Goal: Navigation & Orientation: Find specific page/section

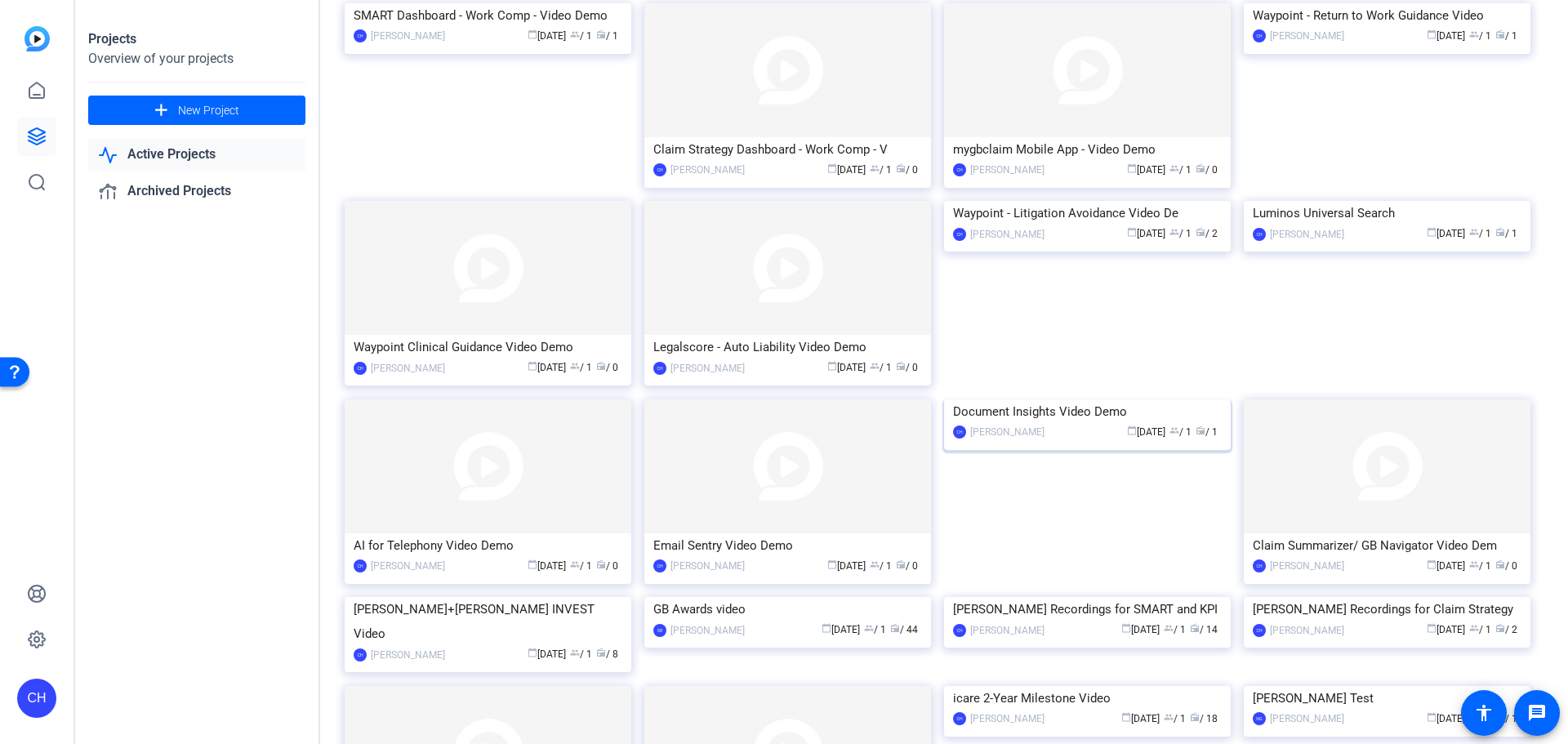
scroll to position [892, 0]
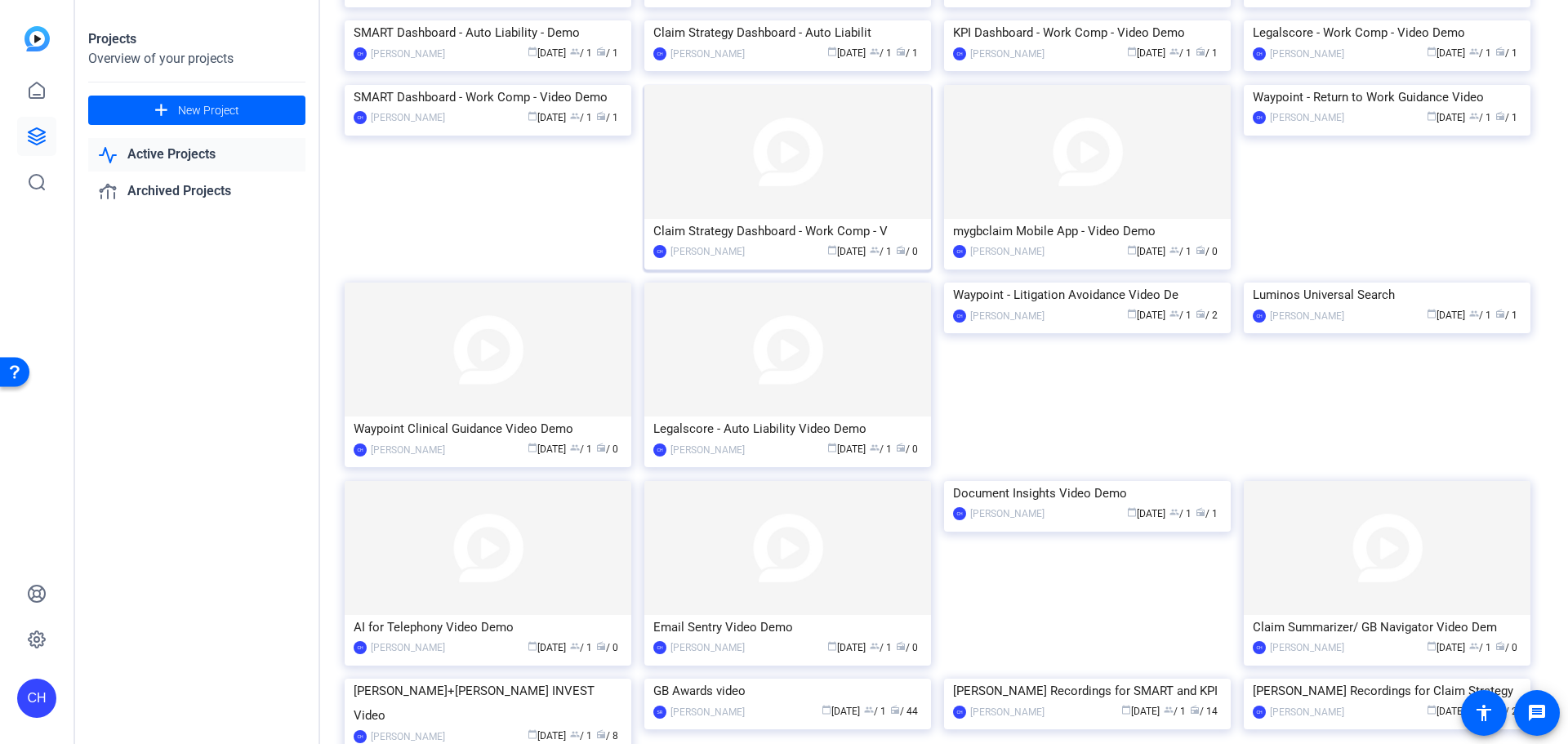
click at [776, 219] on img at bounding box center [787, 151] width 286 height 134
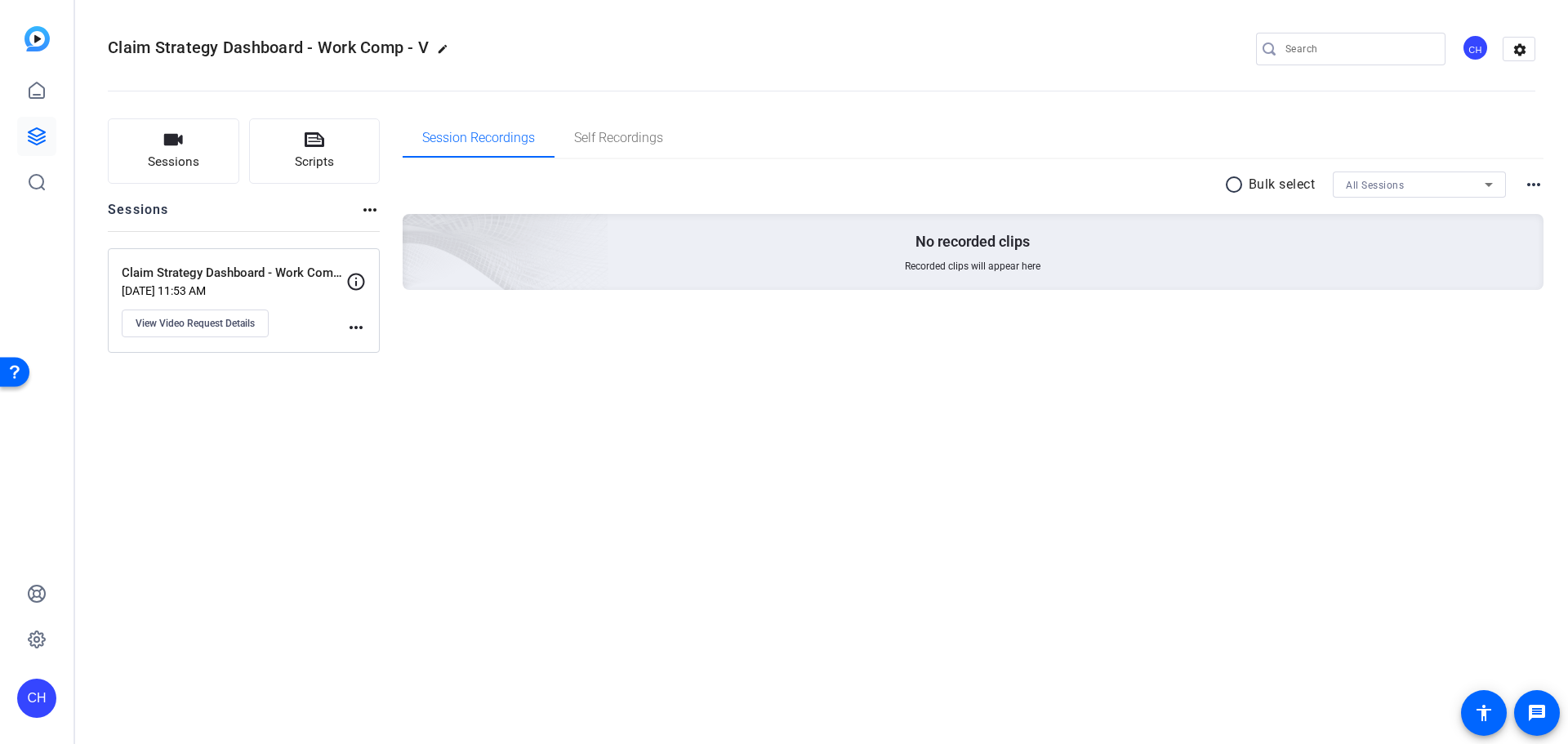
click at [1237, 500] on div "Claim Strategy Dashboard - Work Comp - V edit CH settings Sessions Scripts Sess…" at bounding box center [822, 372] width 1493 height 744
click at [29, 136] on icon at bounding box center [37, 136] width 17 height 17
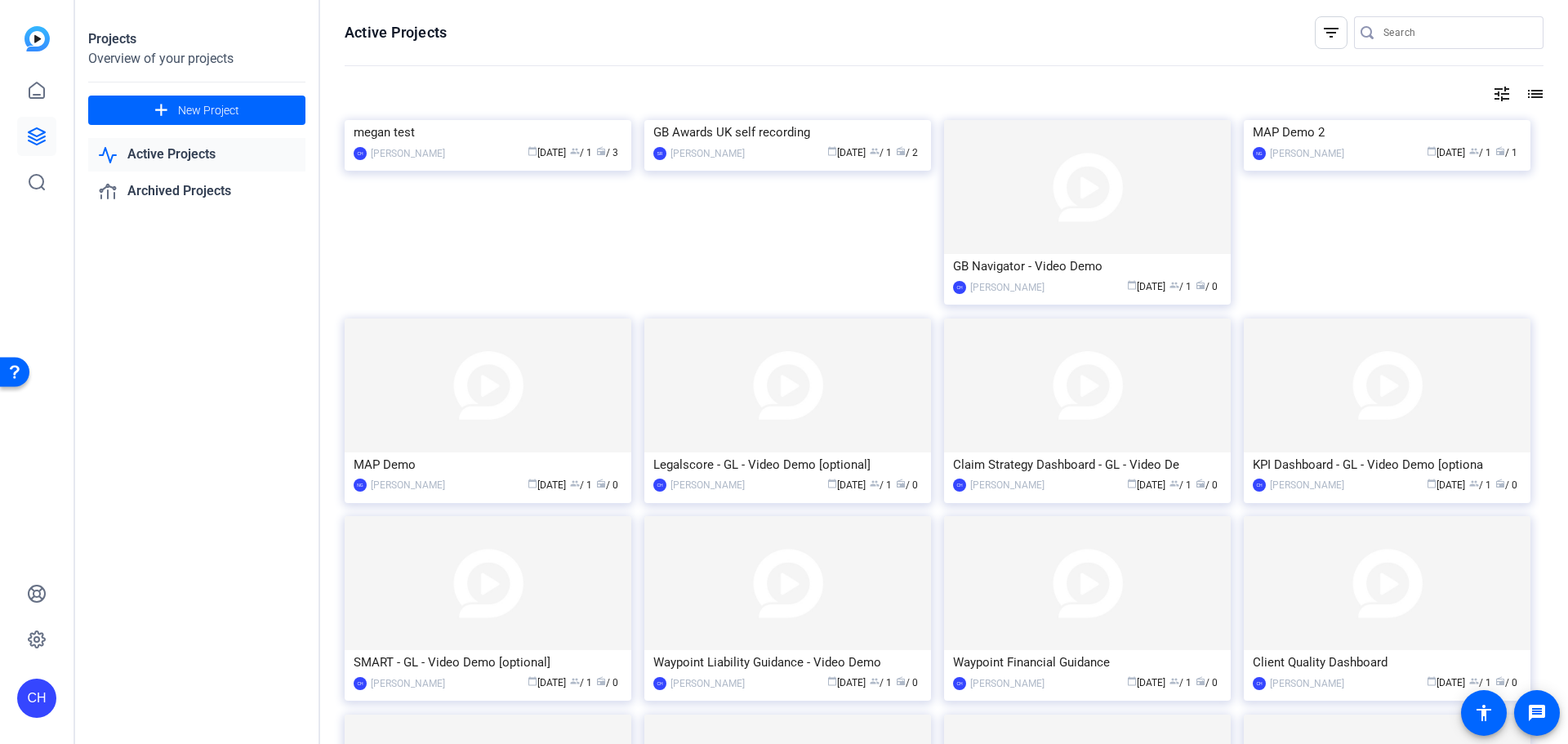
click at [954, 47] on openreel-page-title "Active Projects filter_list" at bounding box center [944, 32] width 1199 height 32
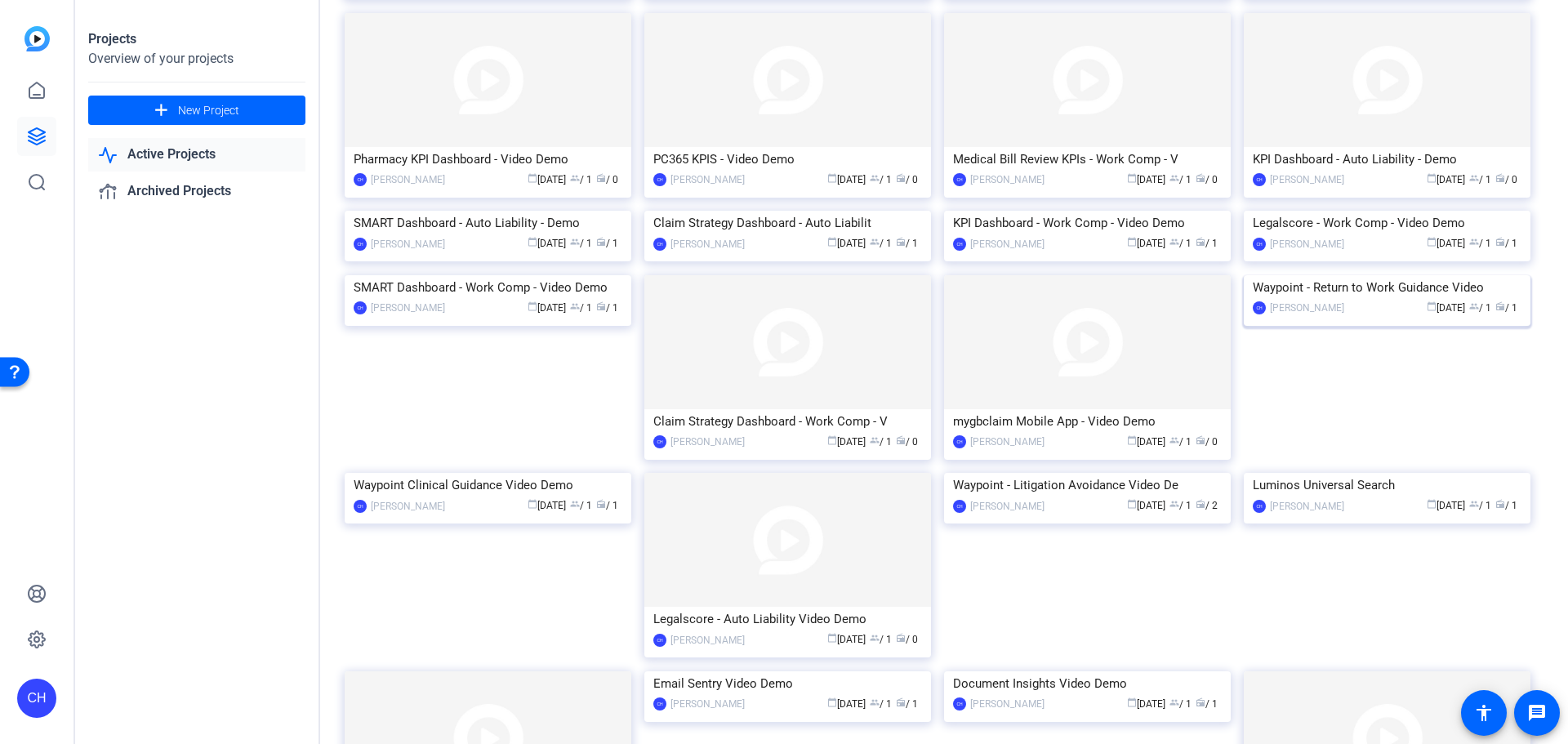
scroll to position [728, 0]
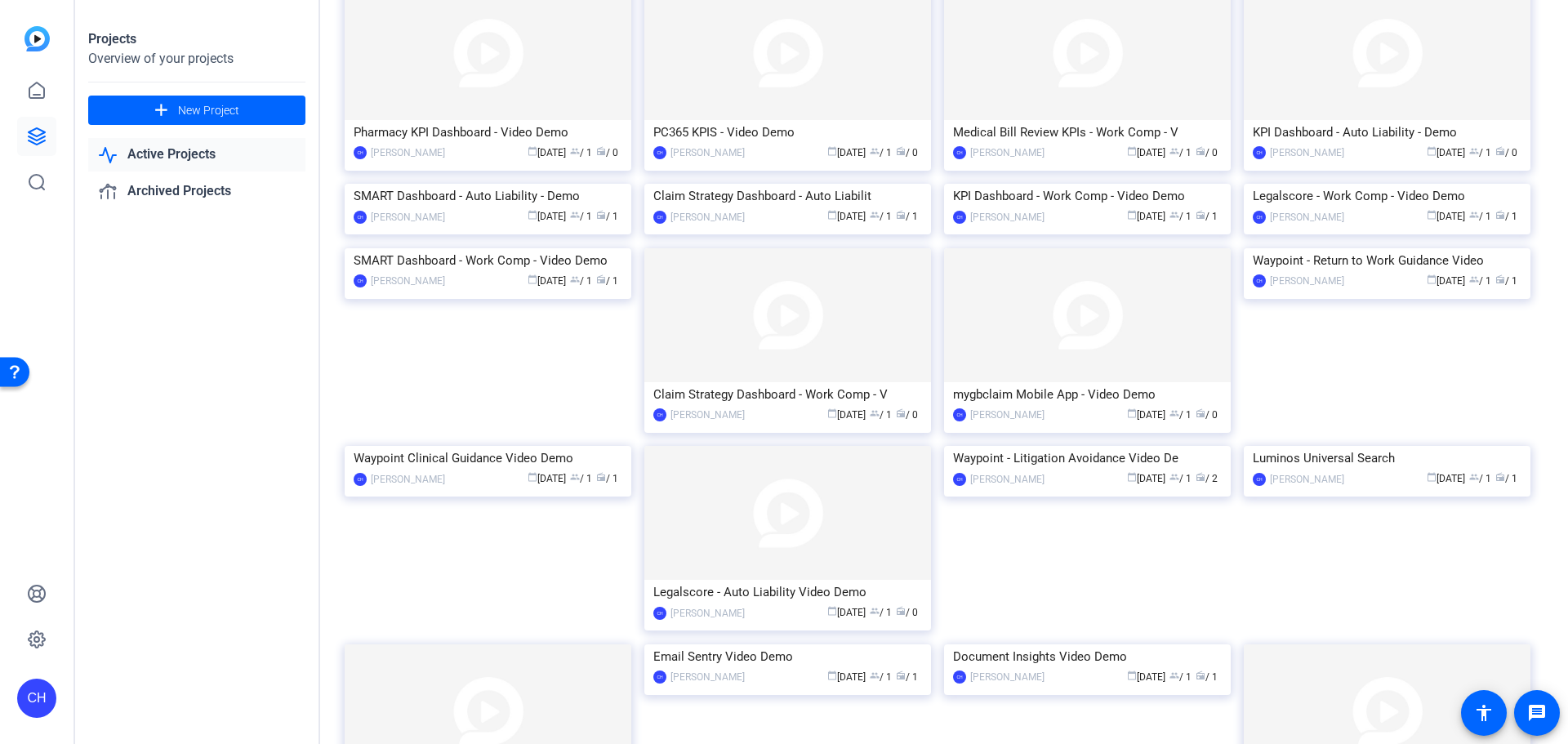
click at [229, 434] on div "Projects Overview of your projects add New Project Active Projects Archived Pro…" at bounding box center [198, 372] width 245 height 744
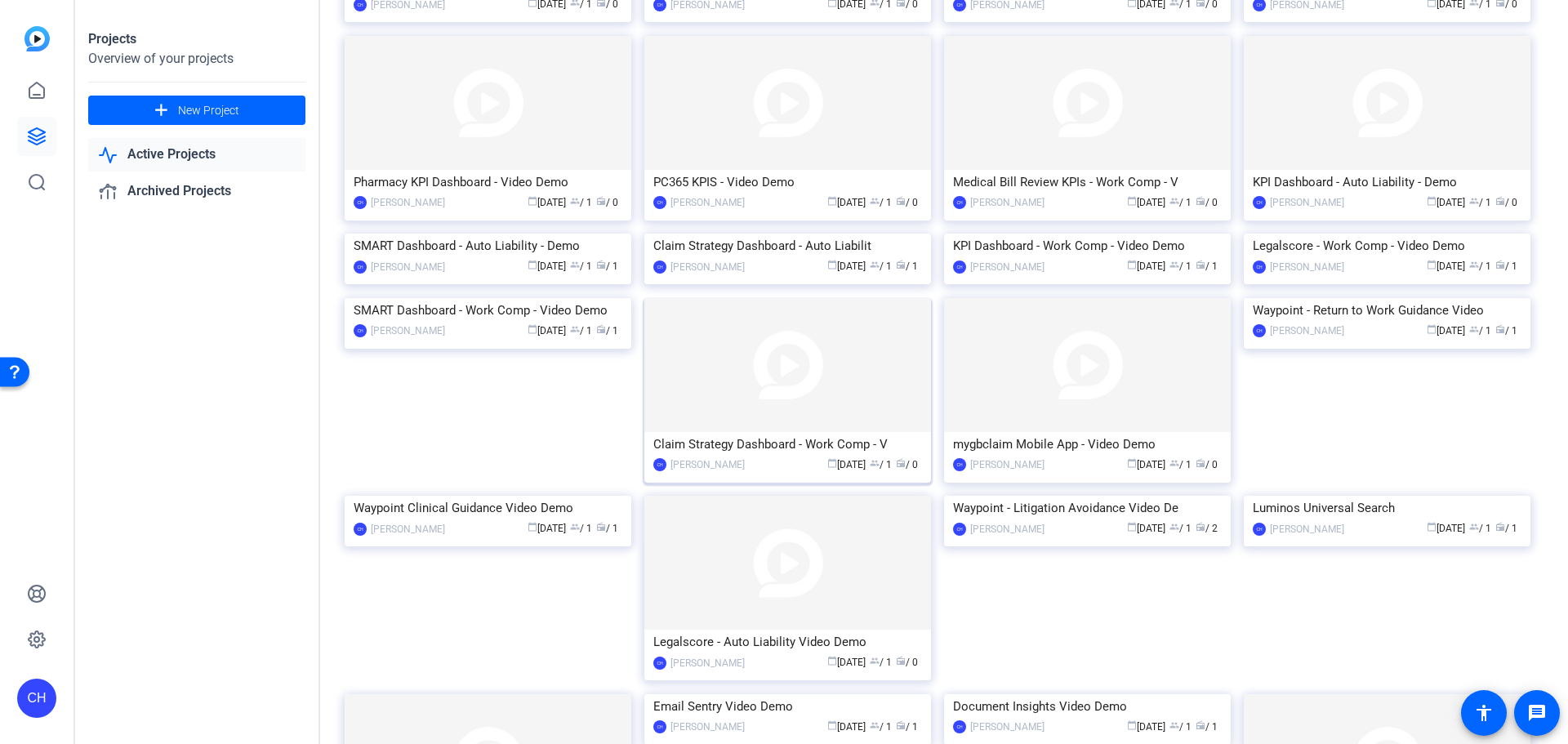
scroll to position [652, 0]
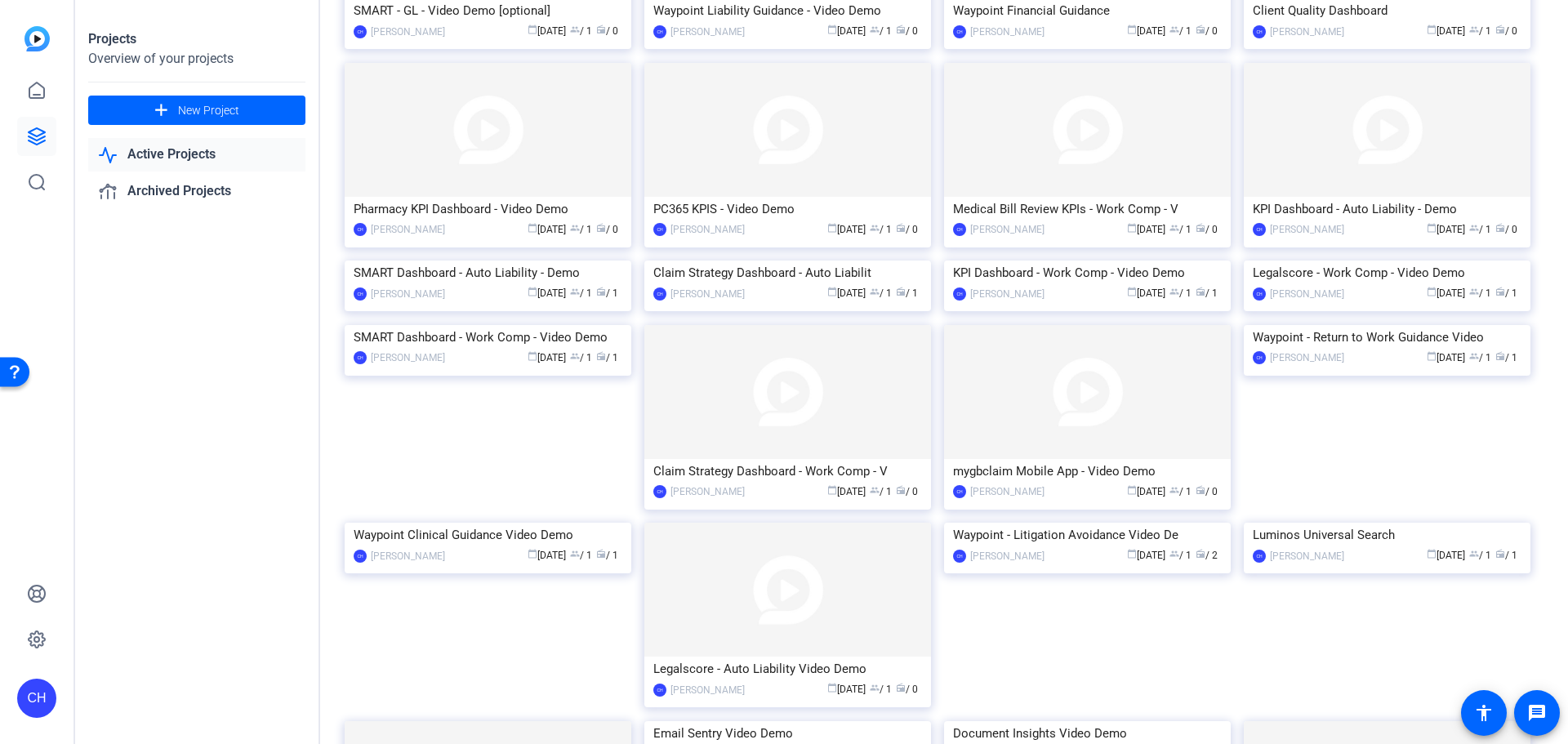
click at [168, 392] on div "Projects Overview of your projects add New Project Active Projects Archived Pro…" at bounding box center [198, 372] width 245 height 744
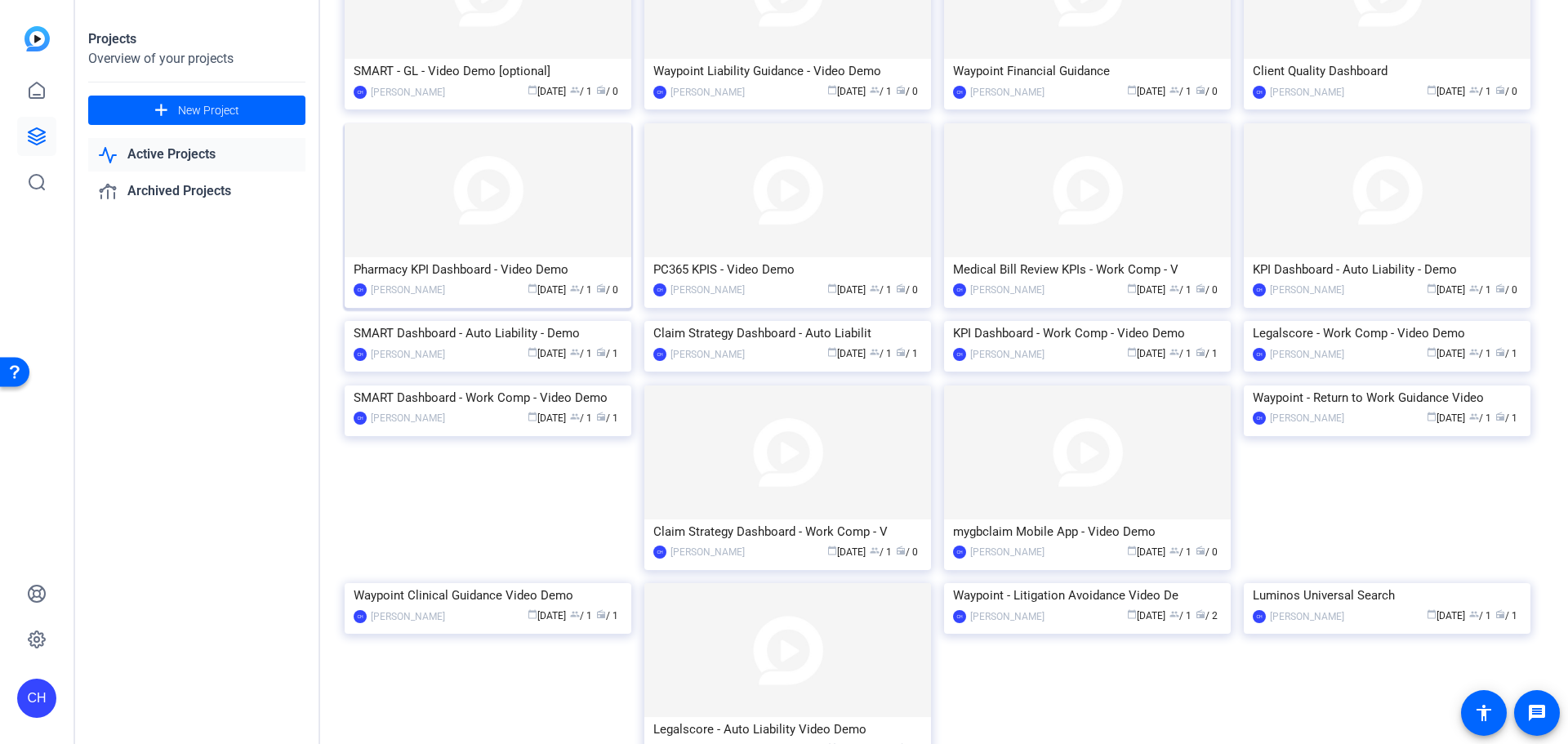
scroll to position [360, 0]
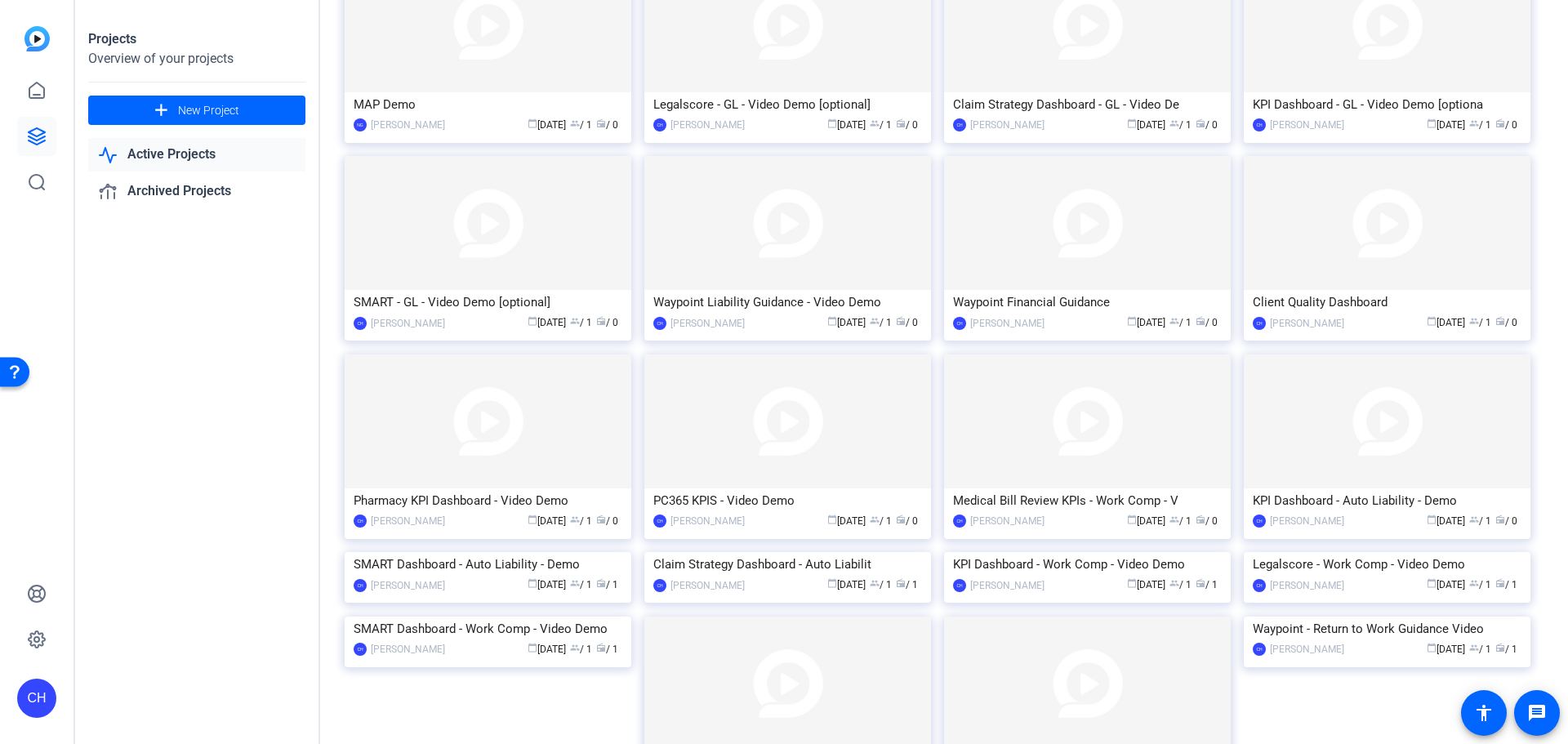
click at [271, 515] on div "Projects Overview of your projects add New Project Active Projects Archived Pro…" at bounding box center [198, 372] width 245 height 744
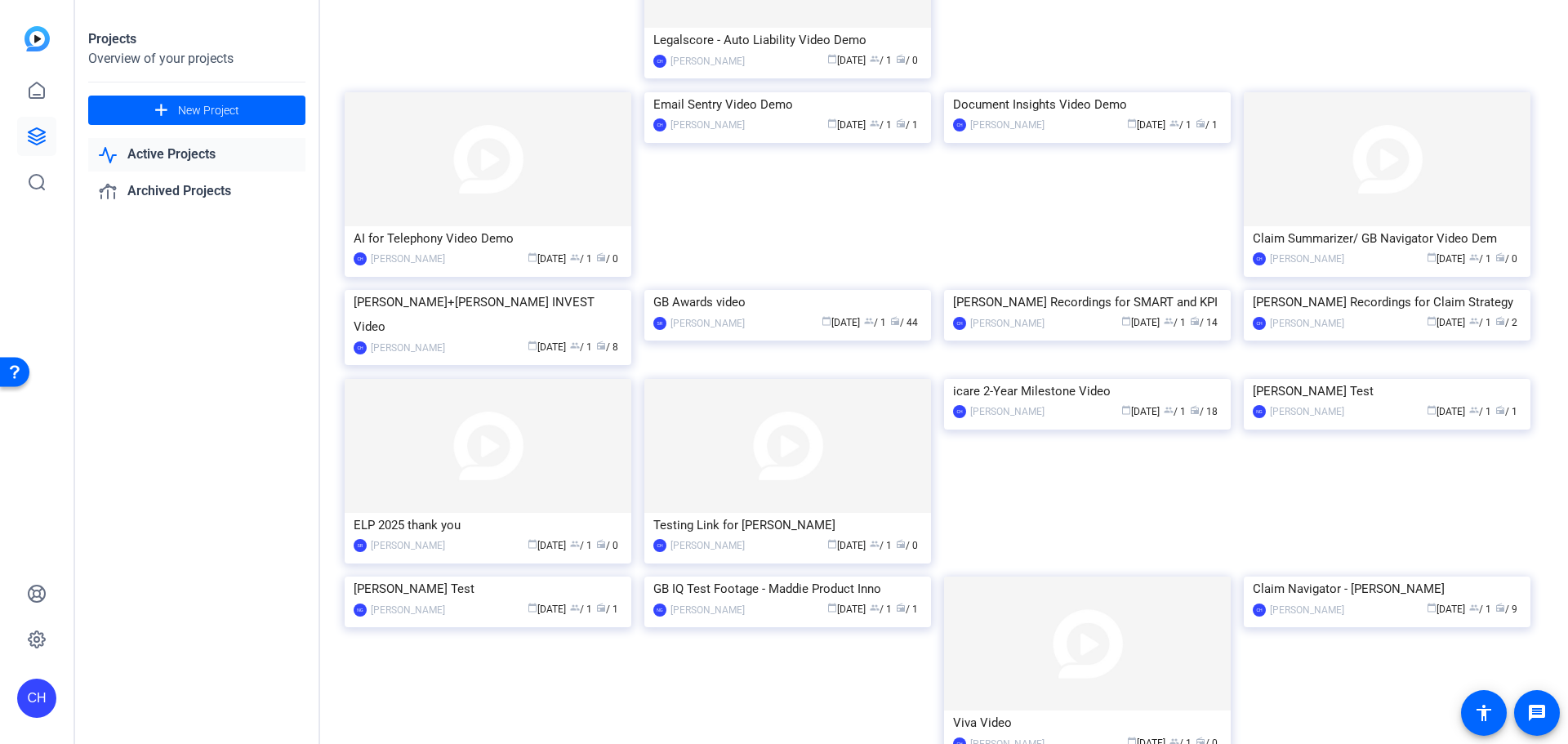
click at [267, 434] on div "Projects Overview of your projects add New Project Active Projects Archived Pro…" at bounding box center [198, 372] width 245 height 744
click at [157, 409] on div "Projects Overview of your projects add New Project Active Projects Archived Pro…" at bounding box center [198, 372] width 245 height 744
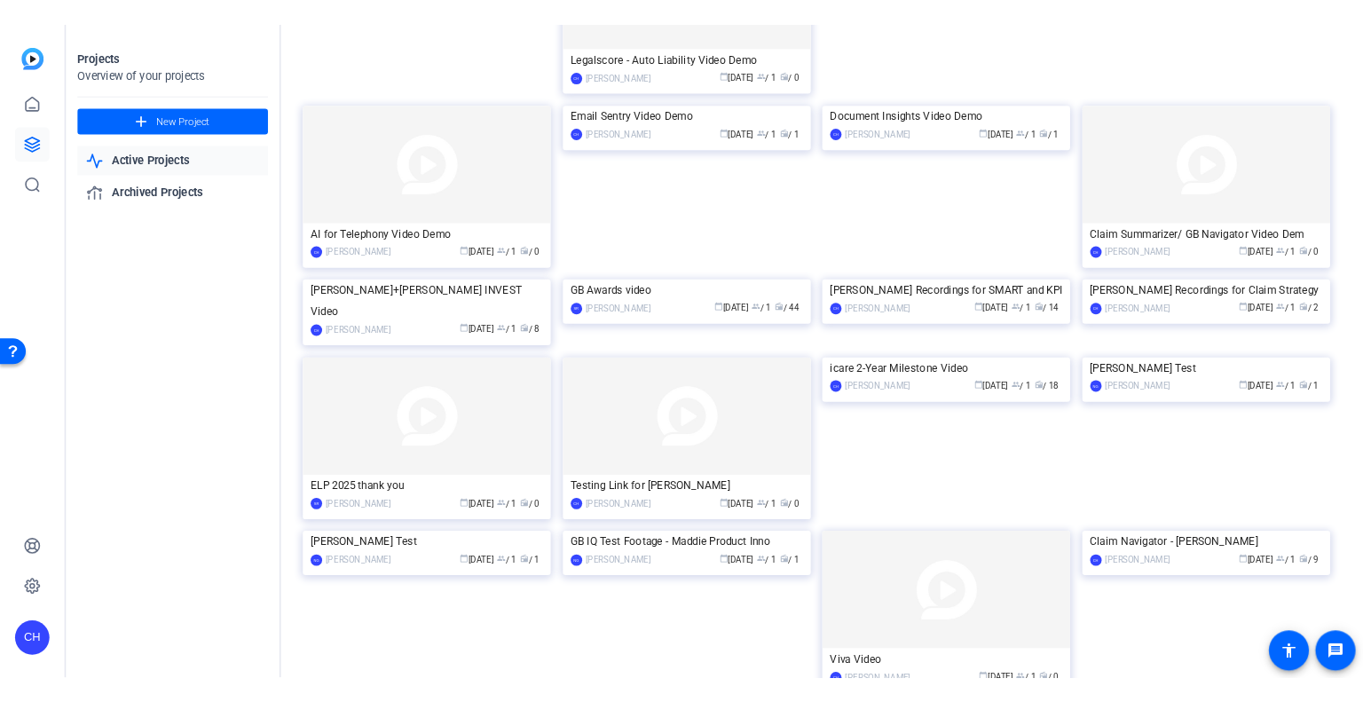
scroll to position [1624, 0]
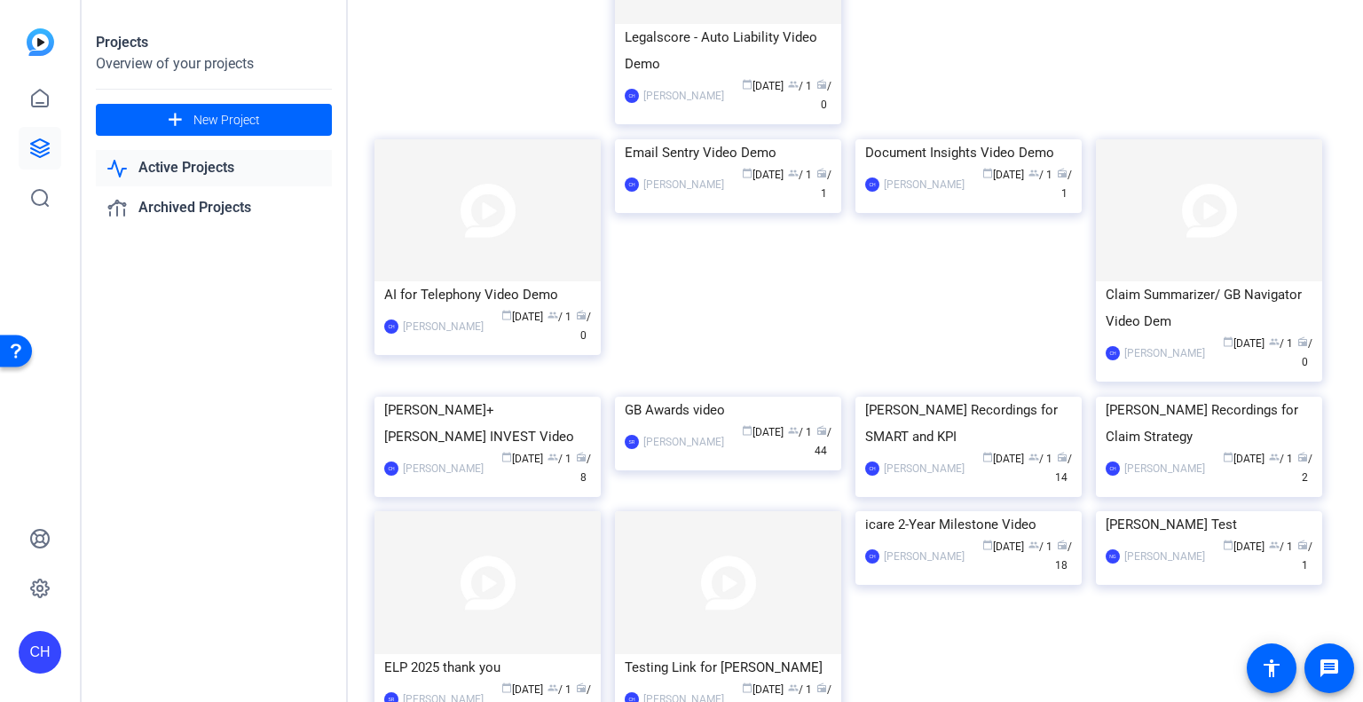
click at [292, 462] on div "Projects Overview of your projects add New Project Active Projects Archived Pro…" at bounding box center [215, 351] width 266 height 702
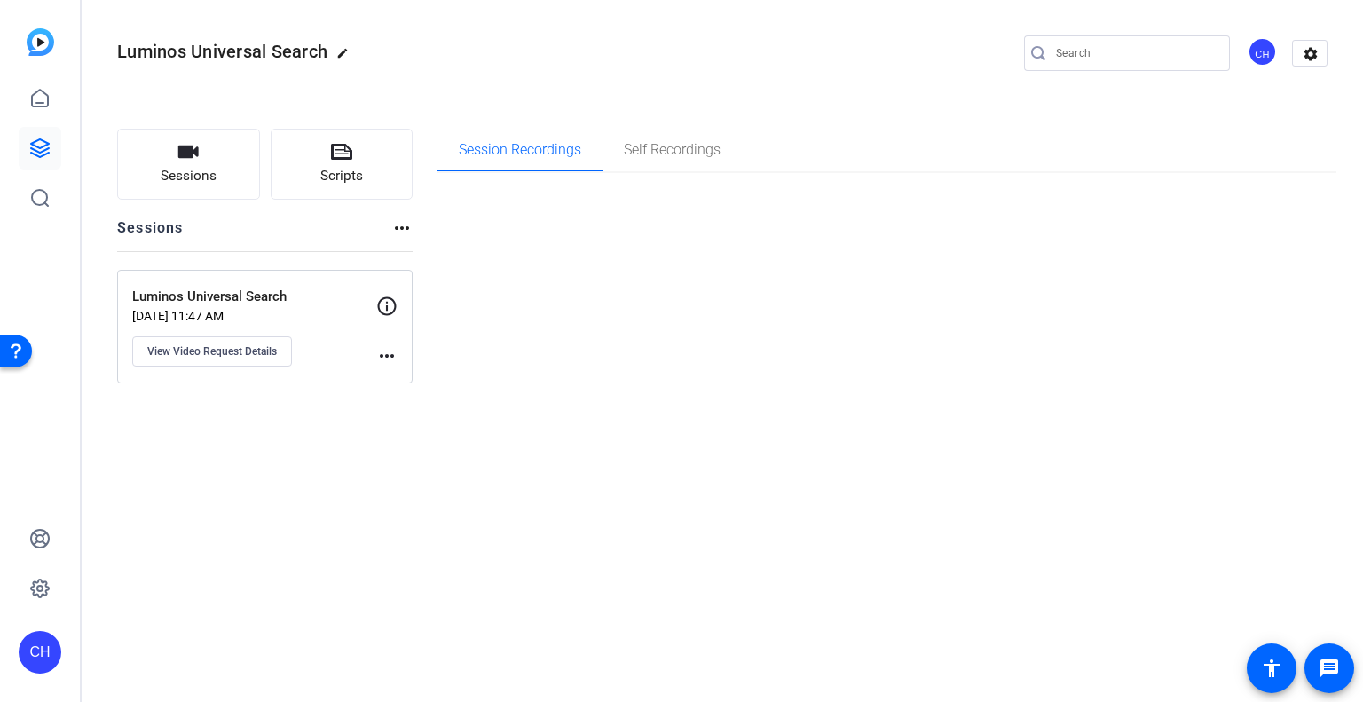
click at [684, 301] on div "Session Recordings Self Recordings" at bounding box center [887, 256] width 900 height 255
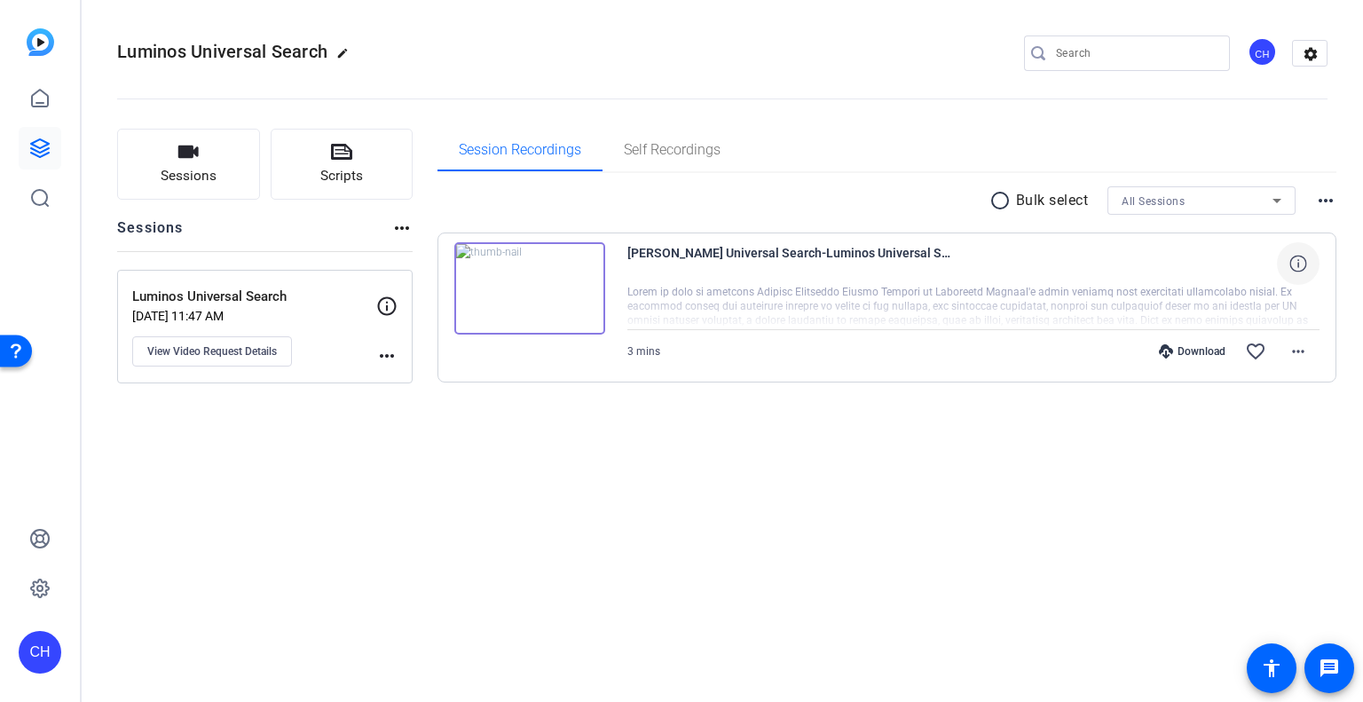
click at [1302, 257] on icon at bounding box center [1297, 263] width 17 height 17
click at [1285, 352] on span at bounding box center [1298, 351] width 43 height 43
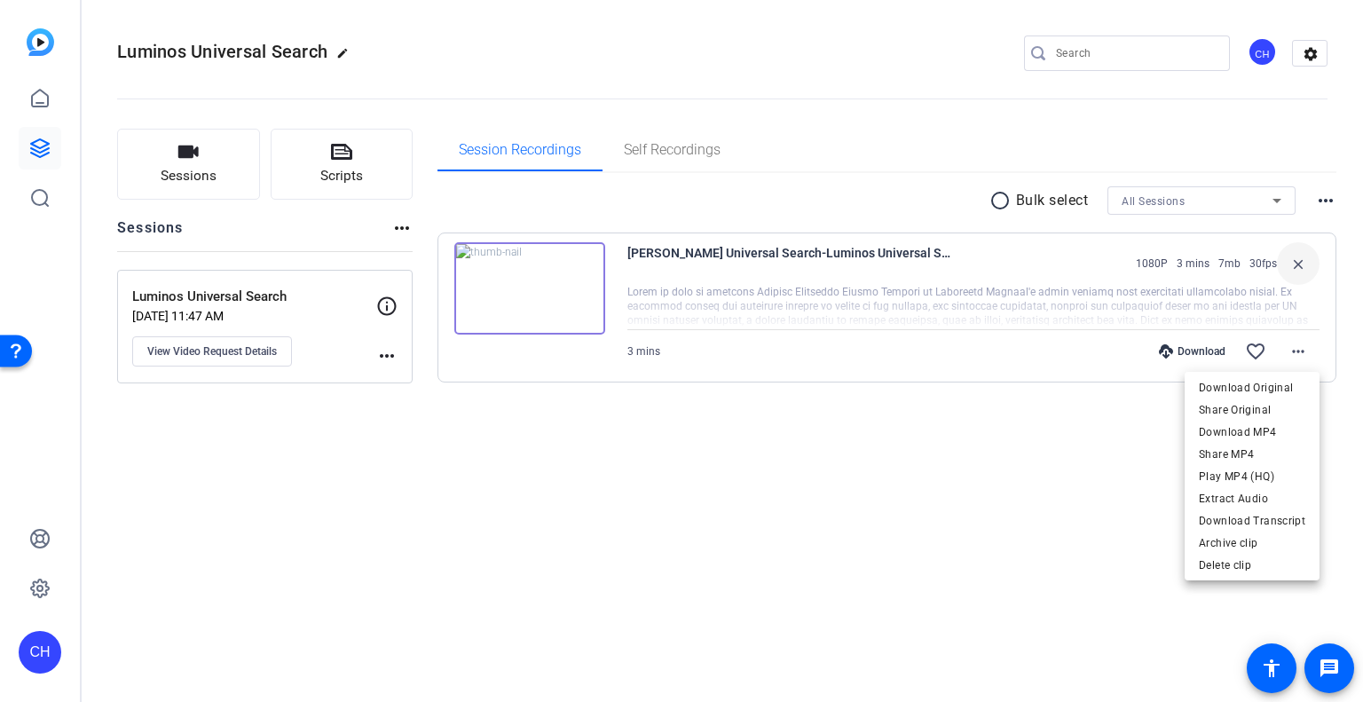
click at [931, 490] on div at bounding box center [681, 351] width 1363 height 702
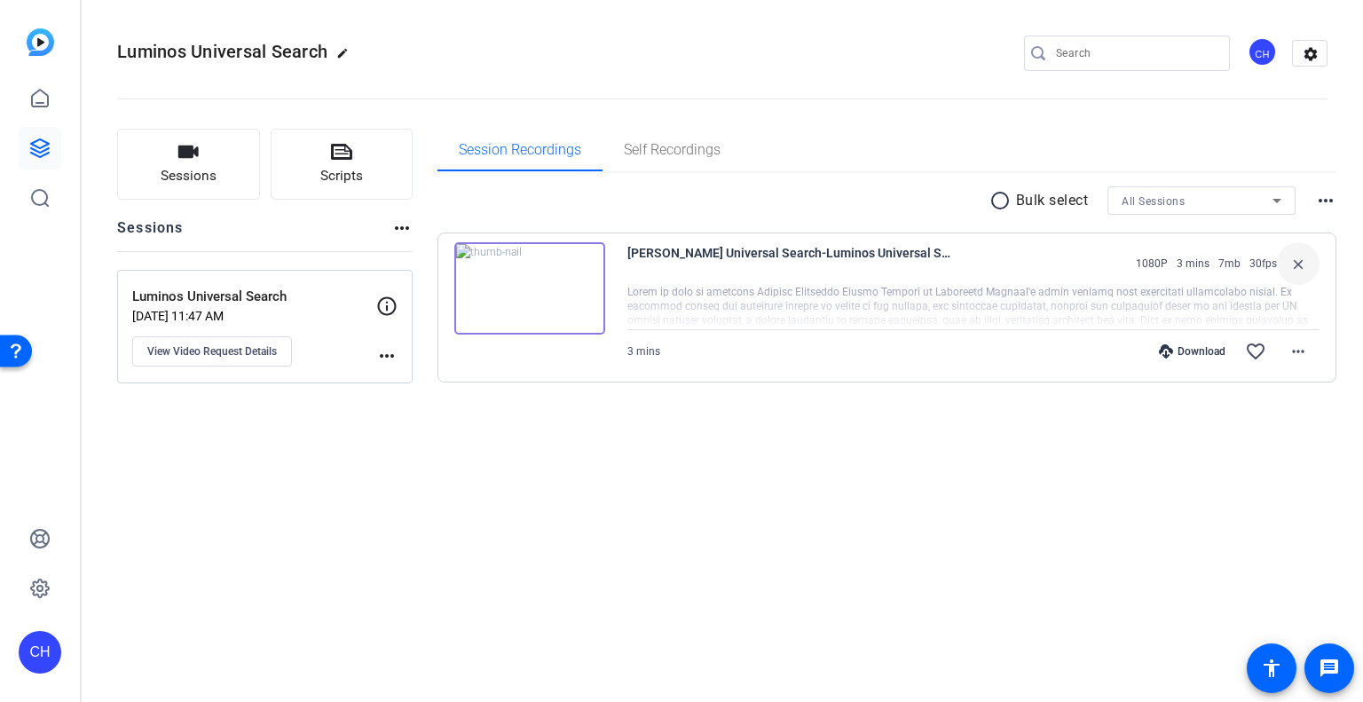
click at [859, 354] on div "Download favorite_border more_horiz" at bounding box center [1077, 351] width 484 height 43
click at [546, 302] on img at bounding box center [529, 288] width 151 height 92
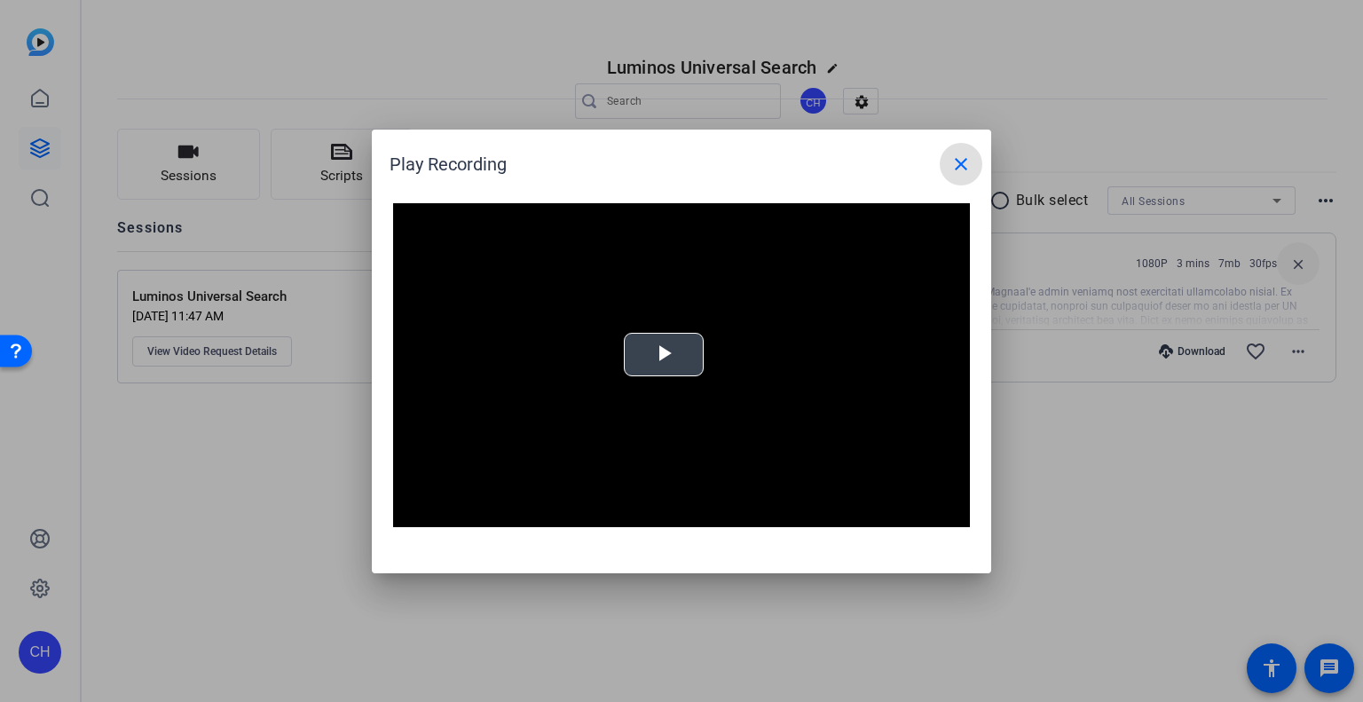
click at [664, 354] on span "Video Player" at bounding box center [664, 354] width 0 height 0
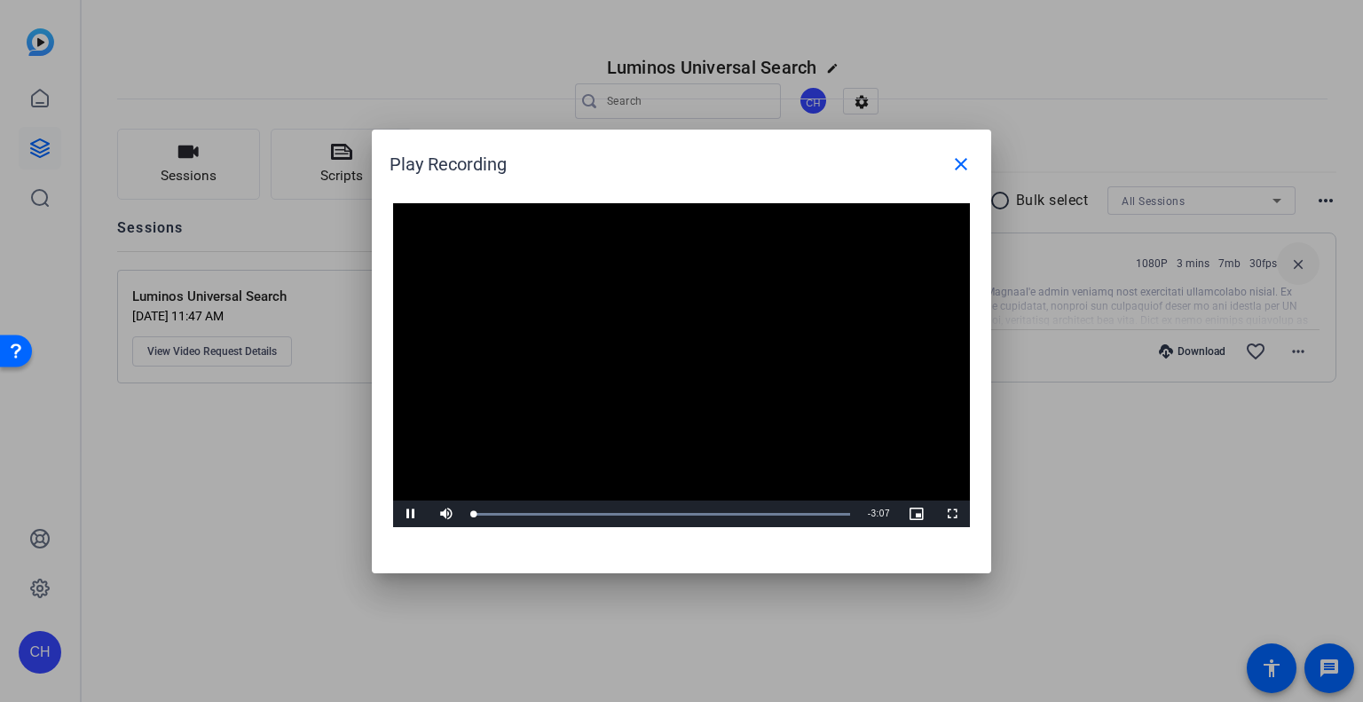
click at [1089, 466] on div at bounding box center [681, 351] width 1363 height 702
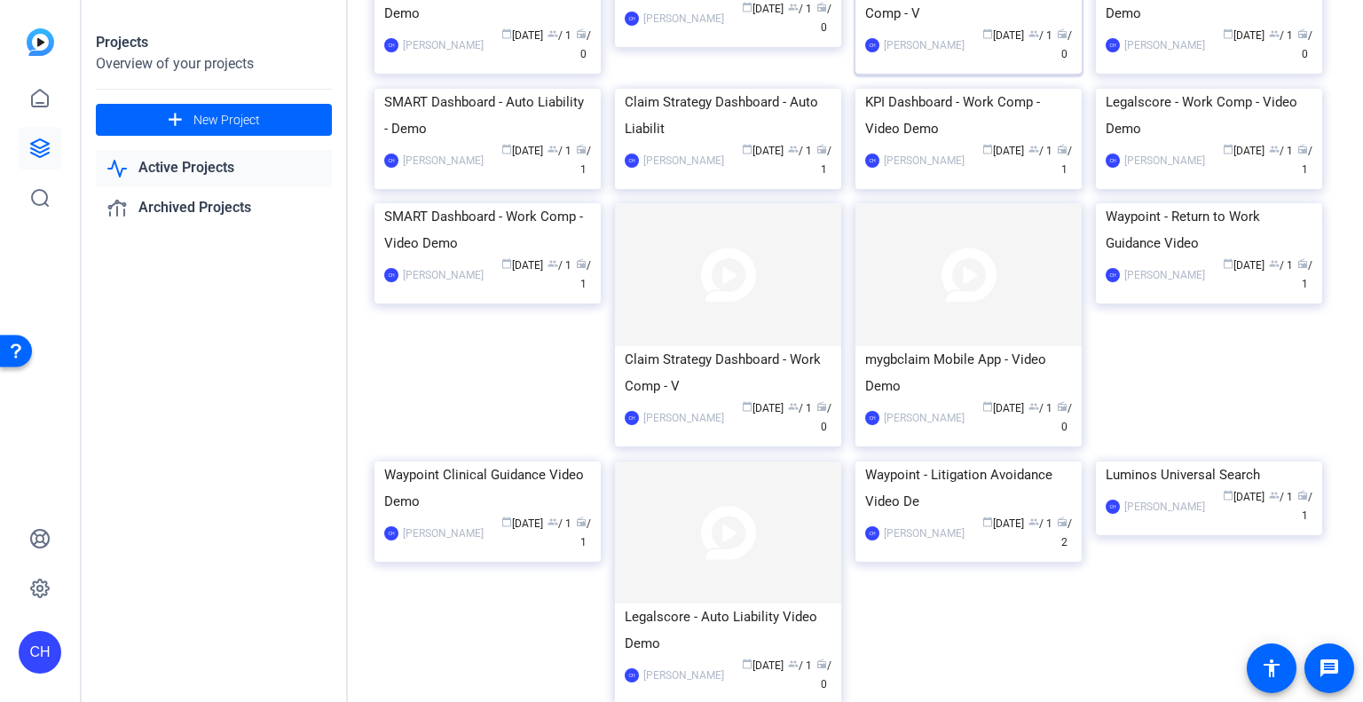
scroll to position [1058, 0]
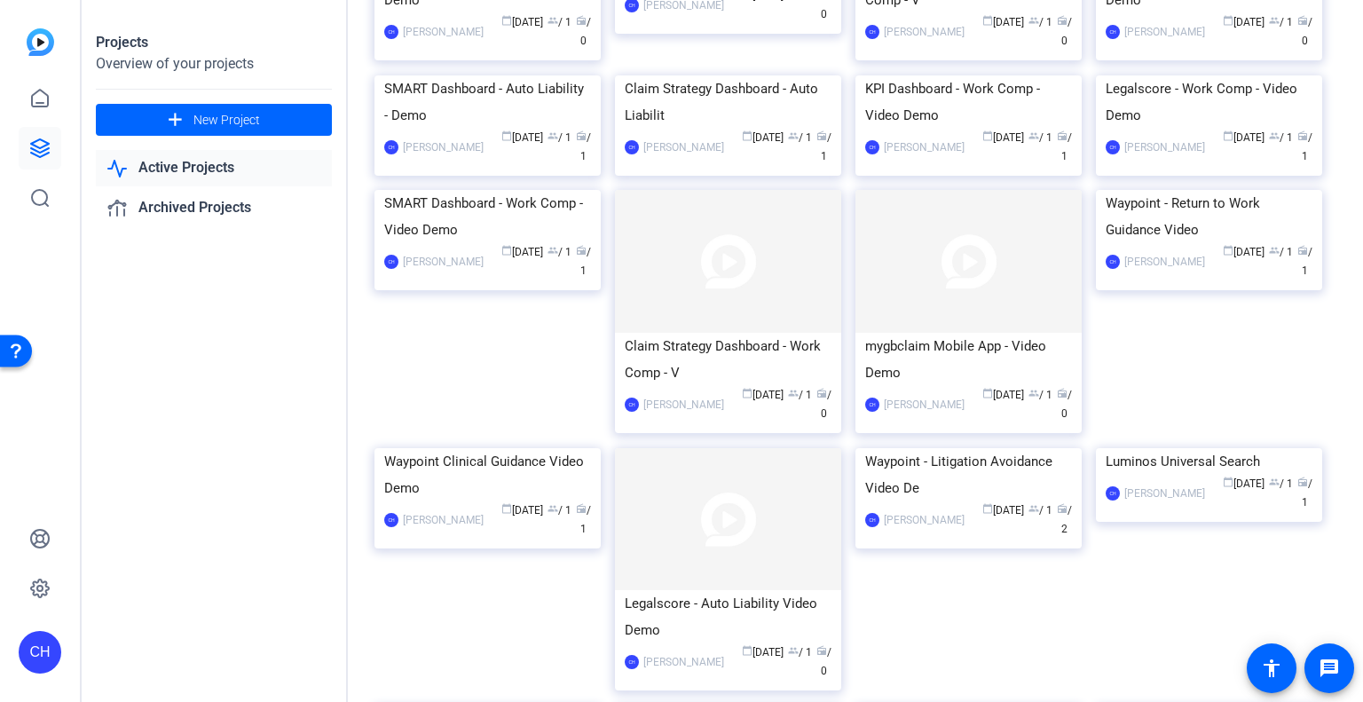
click at [200, 425] on div "Projects Overview of your projects add New Project Active Projects Archived Pro…" at bounding box center [215, 351] width 266 height 702
click at [263, 414] on div "Projects Overview of your projects add New Project Active Projects Archived Pro…" at bounding box center [215, 351] width 266 height 702
click at [263, 412] on div "Projects Overview of your projects add New Project Active Projects Archived Pro…" at bounding box center [215, 351] width 266 height 702
click at [173, 390] on div "Projects Overview of your projects add New Project Active Projects Archived Pro…" at bounding box center [215, 351] width 266 height 702
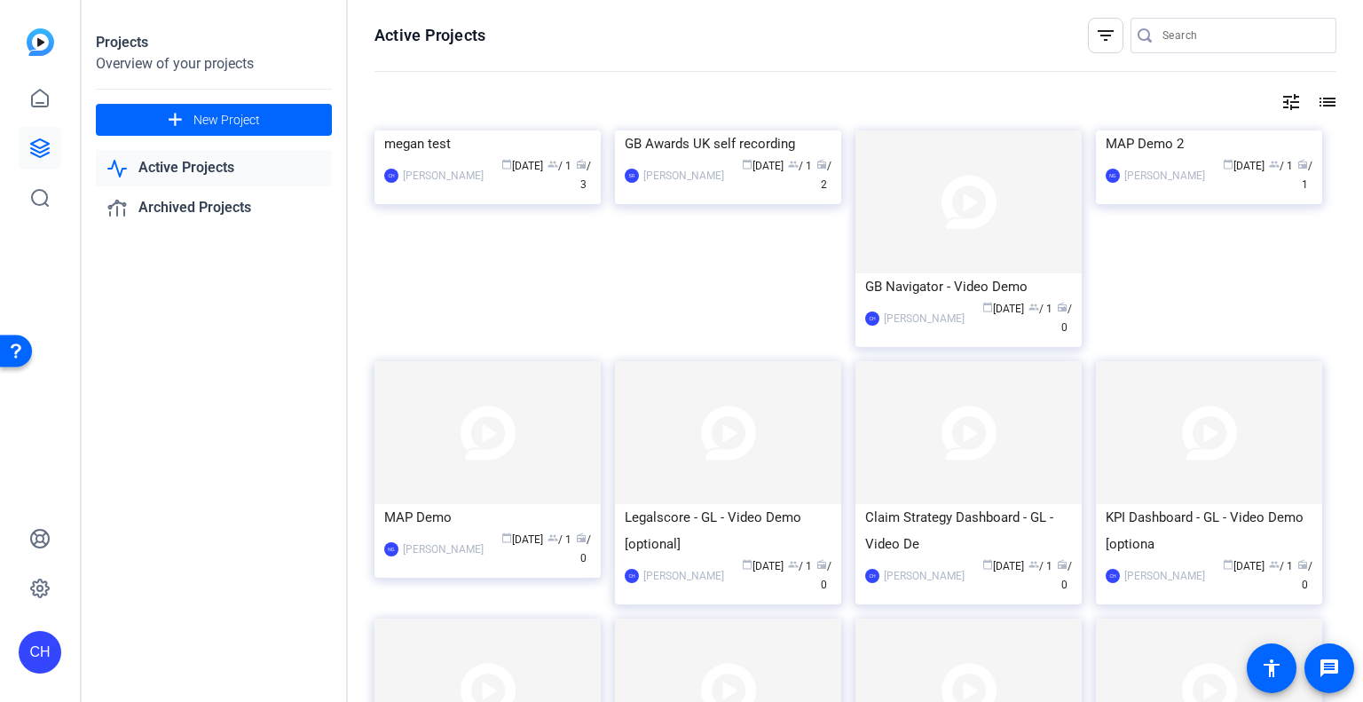
scroll to position [908, 0]
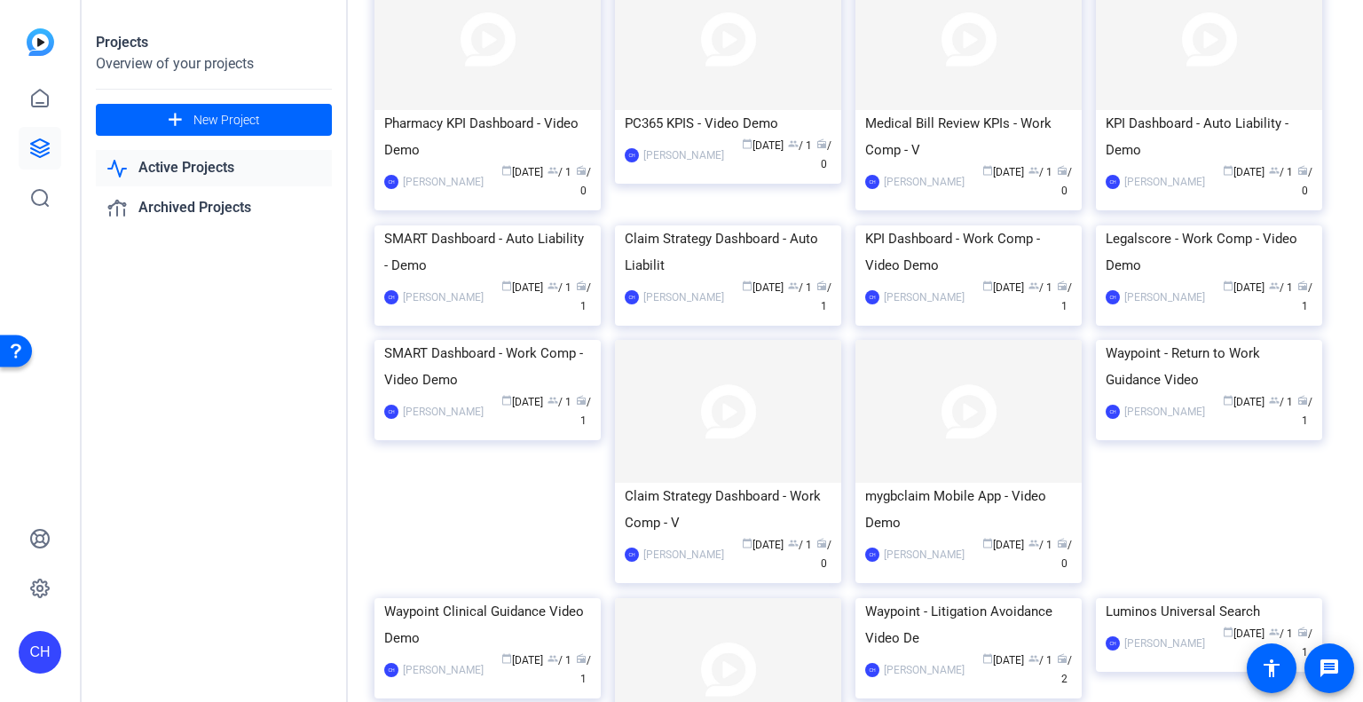
click at [302, 512] on div "Projects Overview of your projects add New Project Active Projects Archived Pro…" at bounding box center [215, 351] width 266 height 702
click at [947, 225] on img at bounding box center [968, 225] width 226 height 0
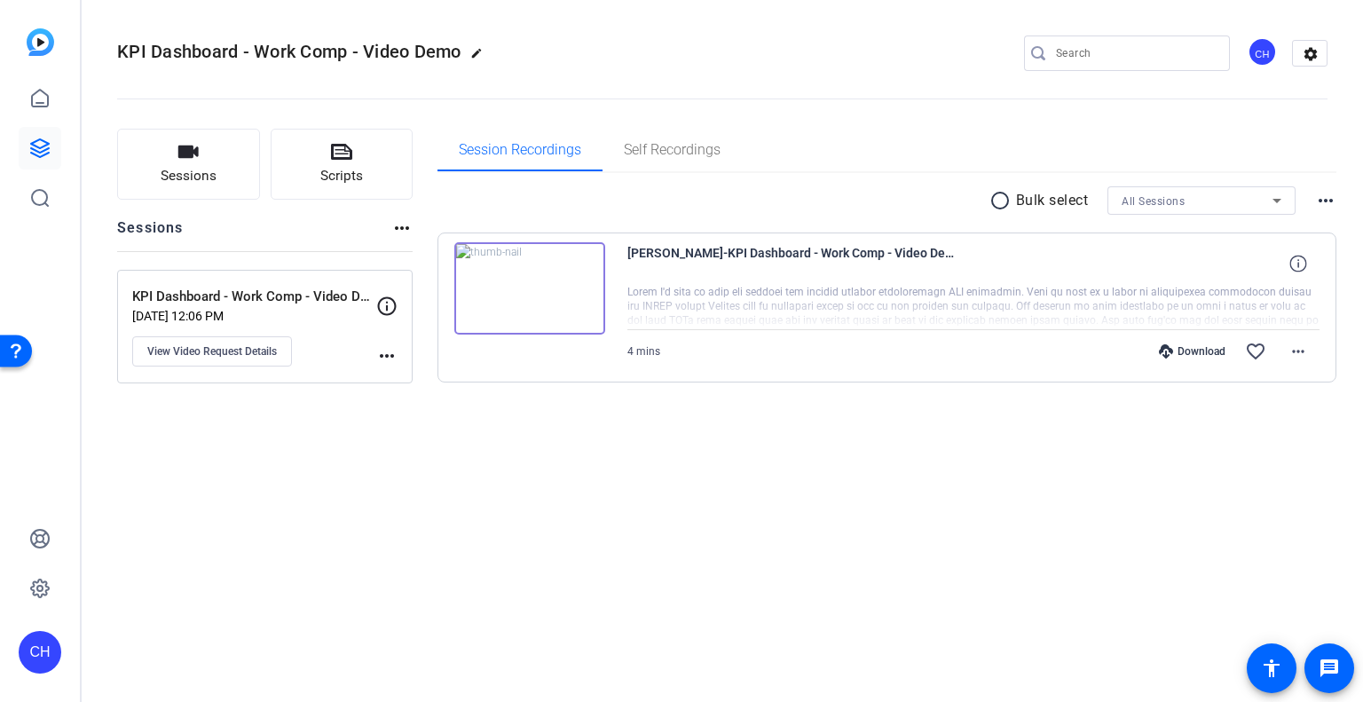
click at [522, 291] on img at bounding box center [529, 288] width 151 height 92
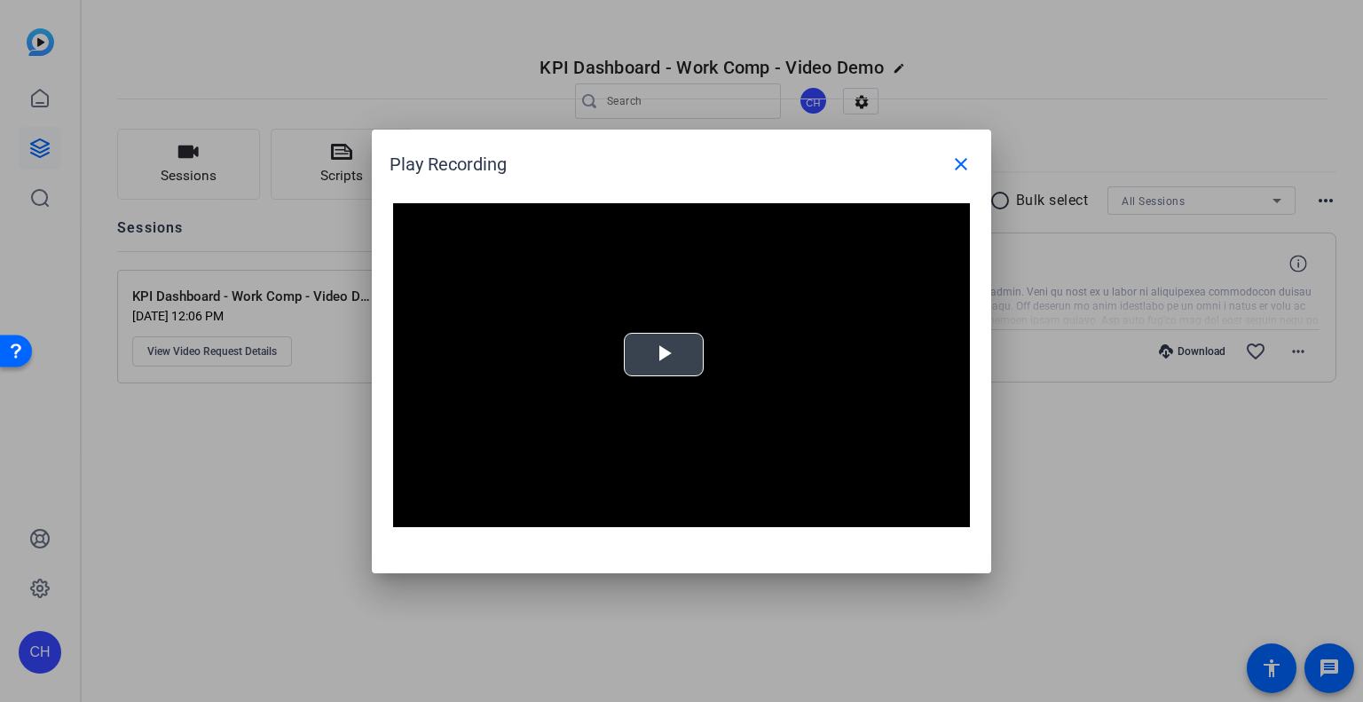
click at [664, 354] on span "Video Player" at bounding box center [664, 354] width 0 height 0
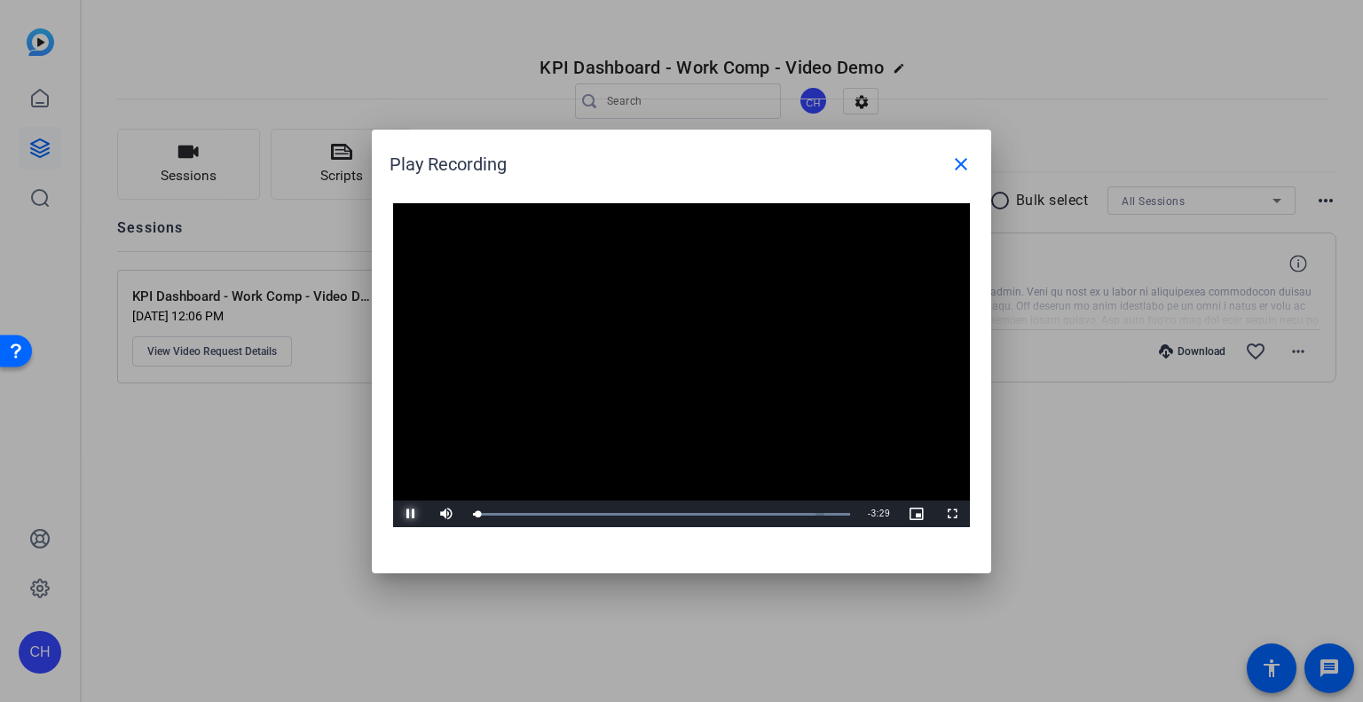
click at [403, 514] on span "Video Player" at bounding box center [410, 514] width 35 height 0
click at [244, 479] on div at bounding box center [681, 351] width 1363 height 702
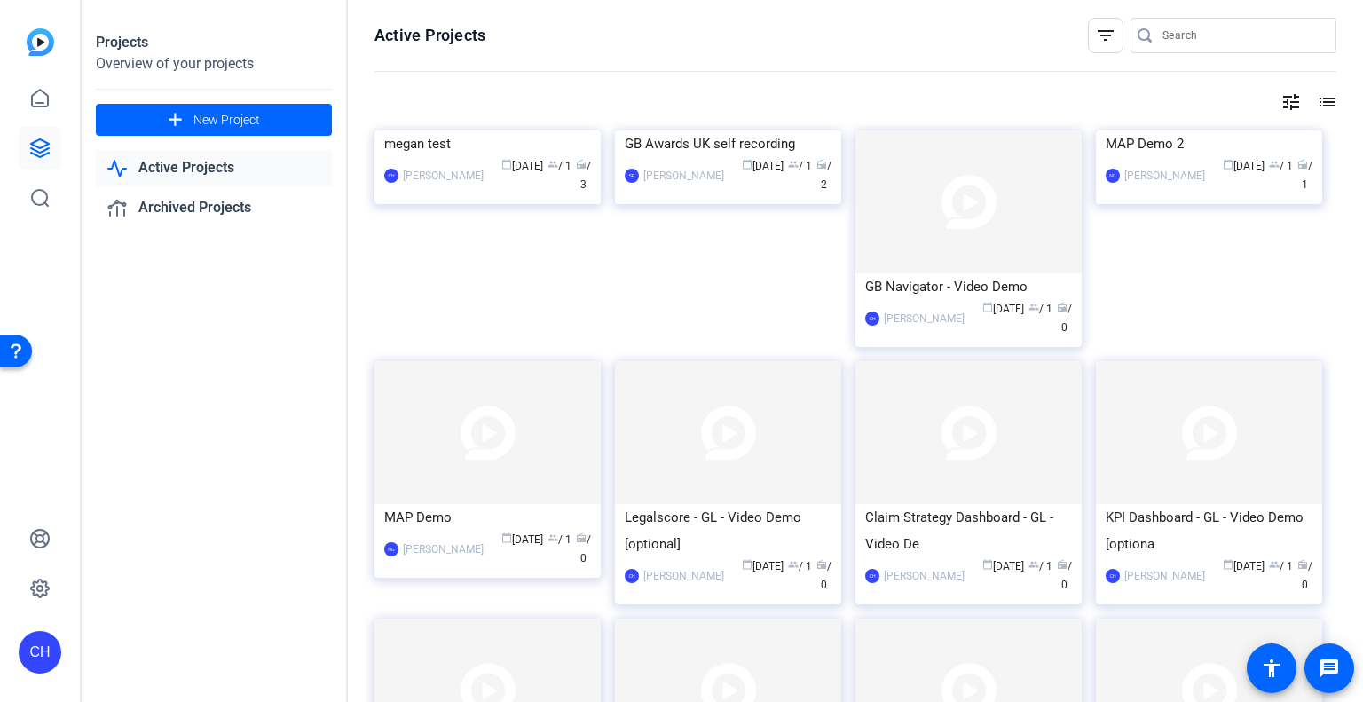
click at [678, 46] on openreel-page-title "Active Projects filter_list" at bounding box center [855, 35] width 962 height 35
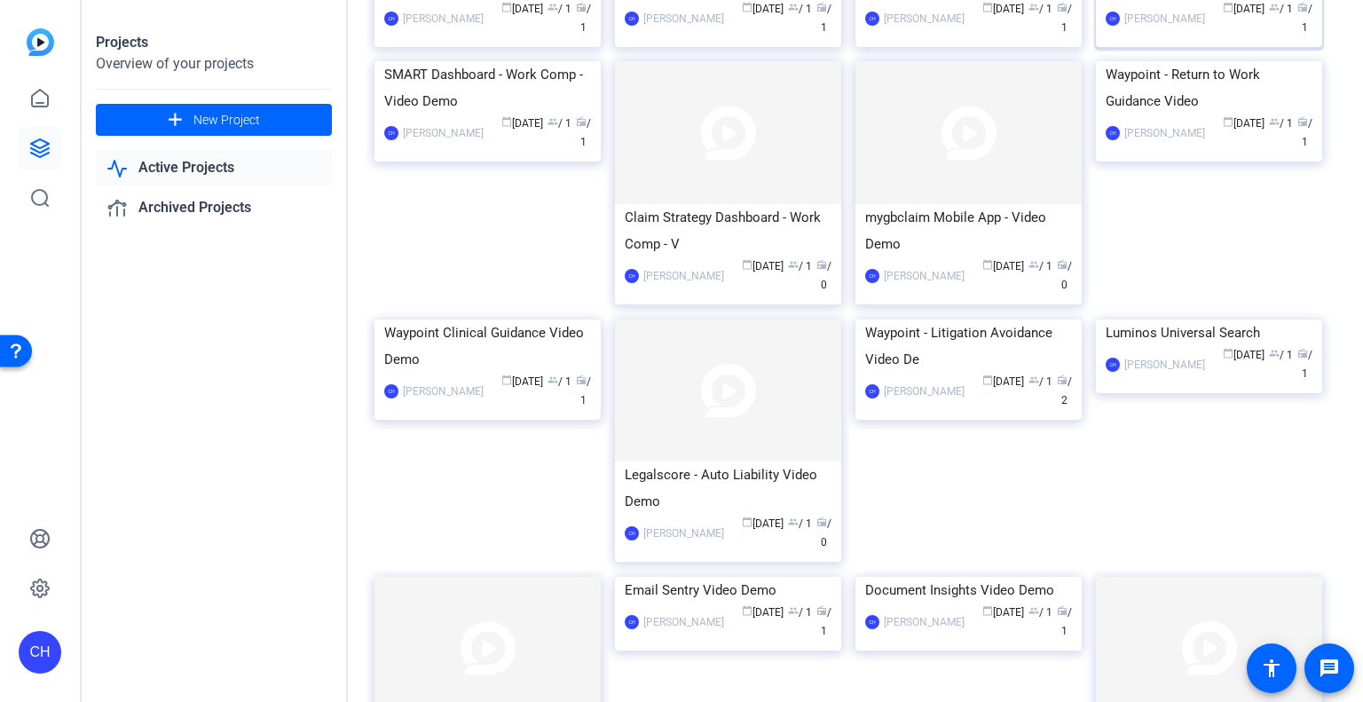
scroll to position [1267, 0]
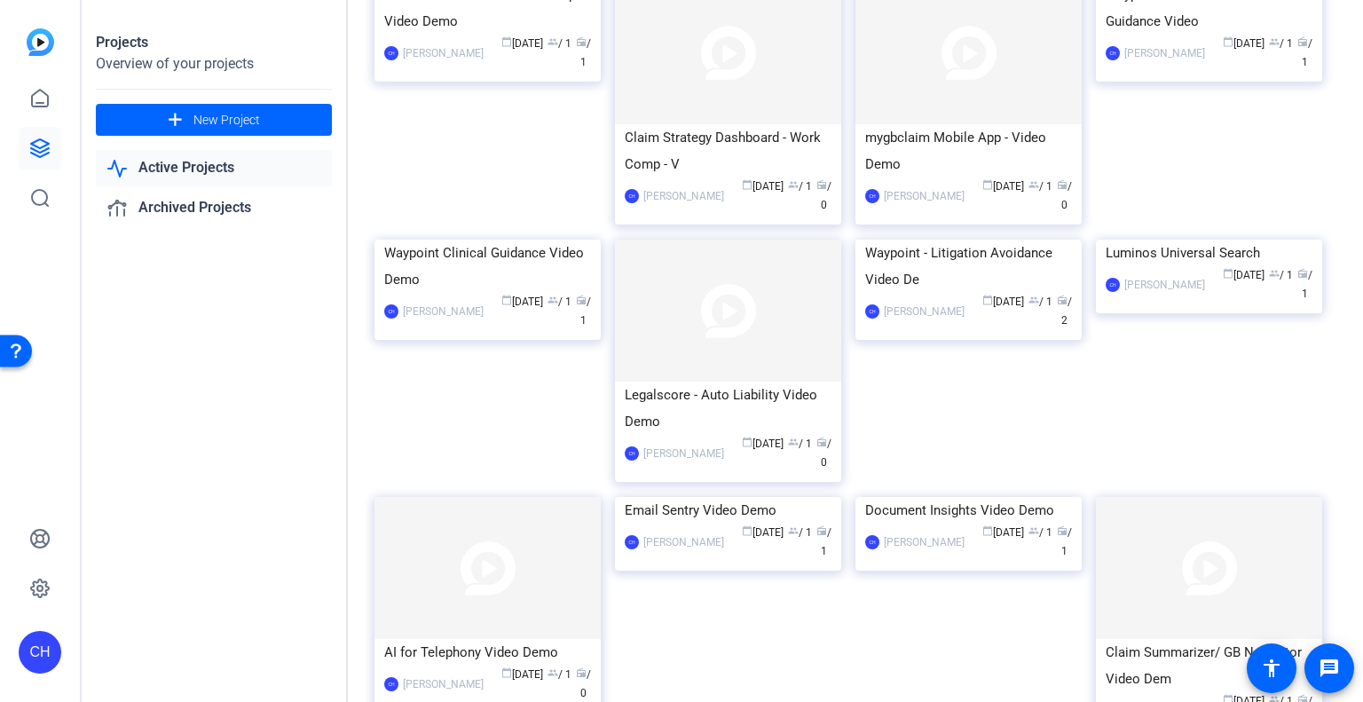
click at [211, 452] on div "Projects Overview of your projects add New Project Active Projects Archived Pro…" at bounding box center [215, 351] width 266 height 702
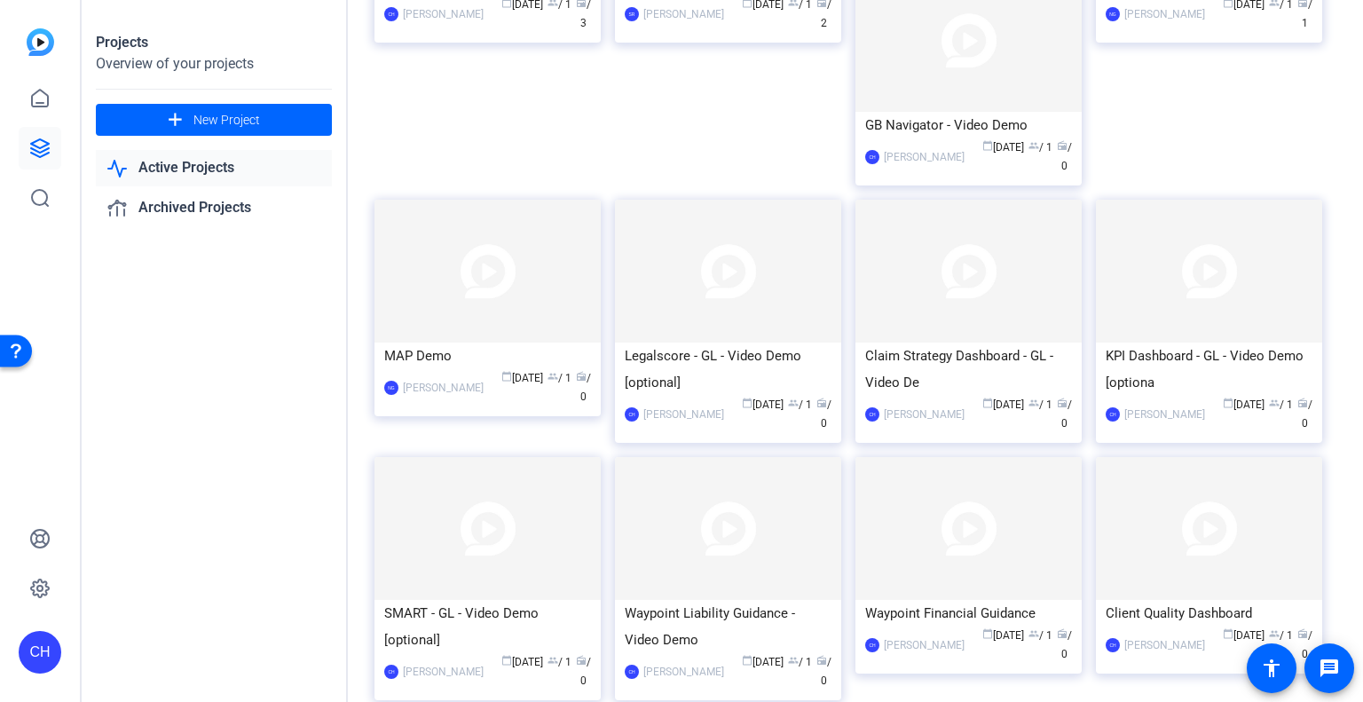
click at [291, 428] on div "Projects Overview of your projects add New Project Active Projects Archived Pro…" at bounding box center [215, 351] width 266 height 702
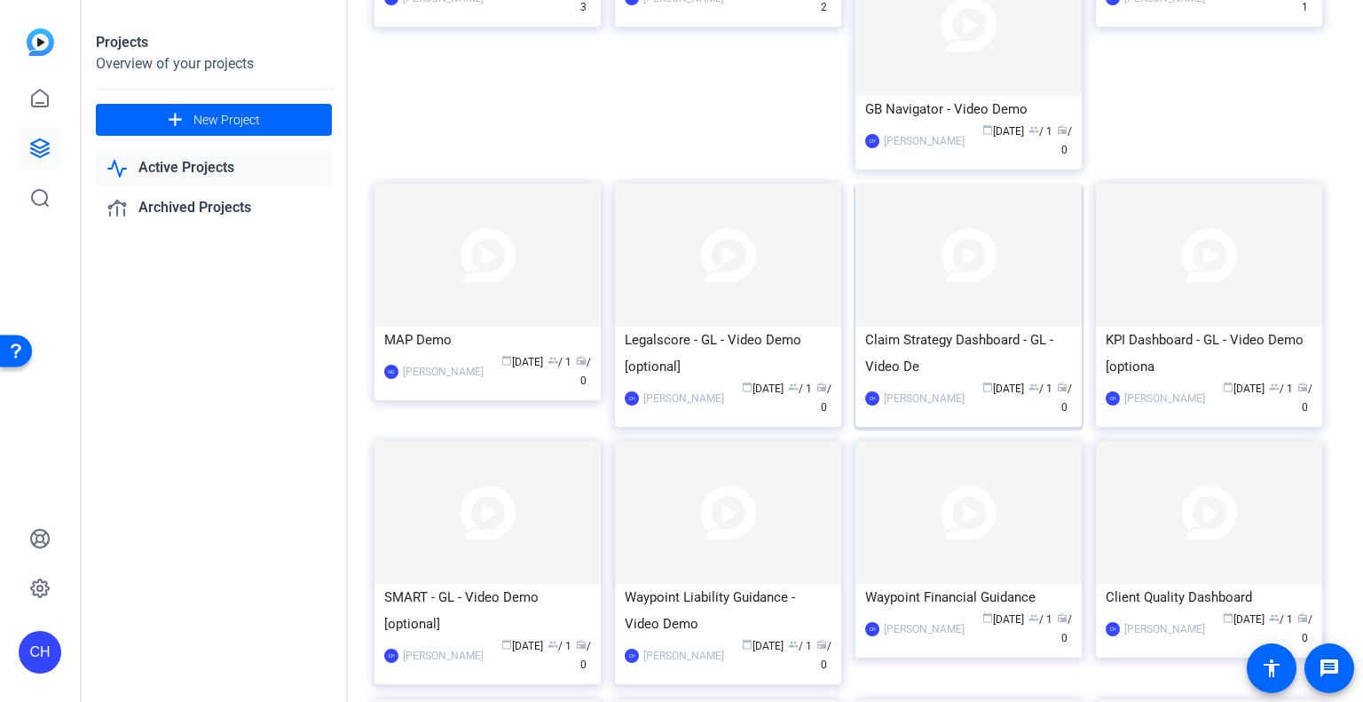
scroll to position [89, 0]
